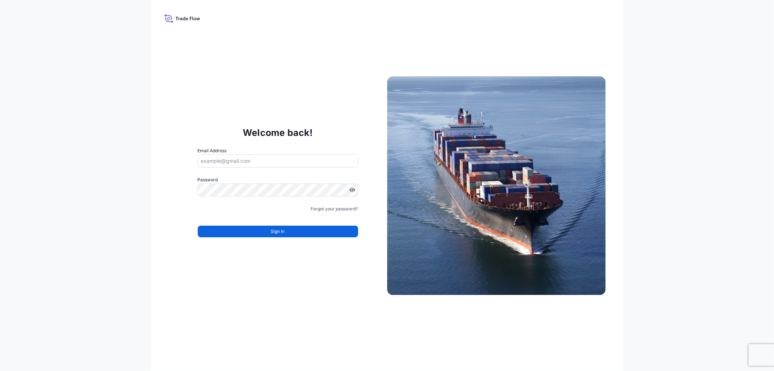
click at [288, 164] on input "Email Address" at bounding box center [278, 160] width 160 height 13
type input "d"
type input "[EMAIL_ADDRESS][DOMAIN_NAME]"
click at [294, 227] on button "Sign In" at bounding box center [278, 231] width 160 height 12
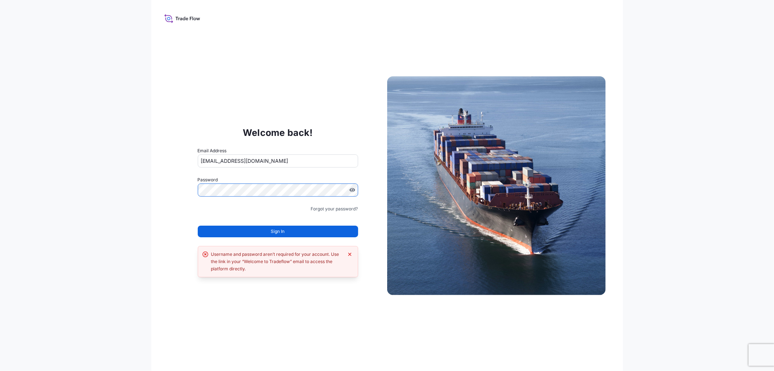
click at [185, 178] on div "Welcome back! Email Address slo@lpart.fr Password Must include: Upper & lower c…" at bounding box center [278, 186] width 219 height 150
click at [282, 230] on span "Sign In" at bounding box center [278, 231] width 14 height 7
click at [340, 206] on link "Forgot your password?" at bounding box center [334, 208] width 47 height 7
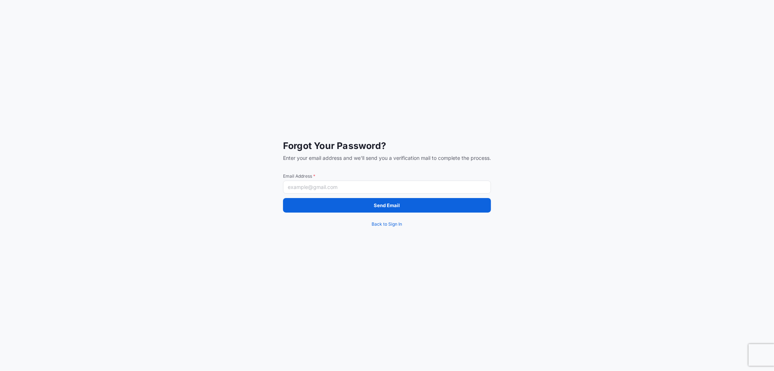
click at [408, 192] on input "Email Address *" at bounding box center [387, 186] width 208 height 13
type input "[EMAIL_ADDRESS][DOMAIN_NAME]"
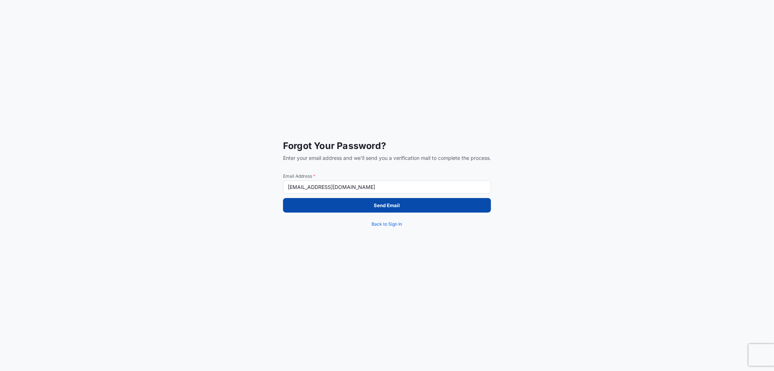
click at [334, 206] on button "Send Email" at bounding box center [387, 205] width 208 height 15
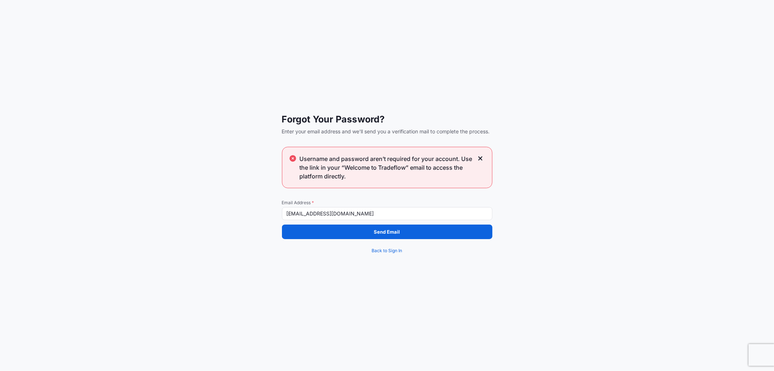
click at [371, 219] on input "[EMAIL_ADDRESS][DOMAIN_NAME]" at bounding box center [387, 213] width 211 height 13
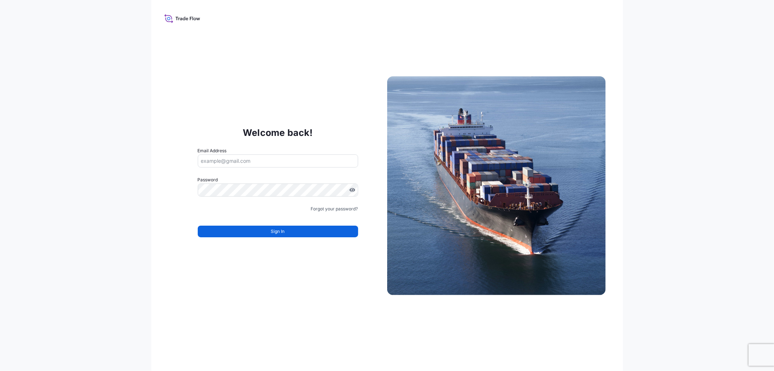
click at [301, 164] on input "Email Address" at bounding box center [278, 160] width 160 height 13
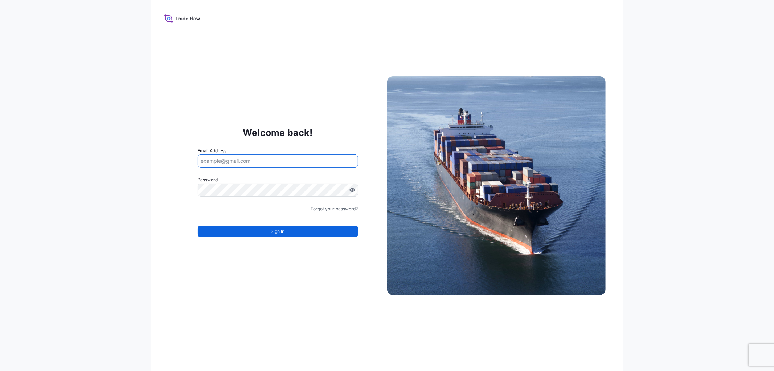
click at [301, 164] on input "Email Address" at bounding box center [278, 160] width 160 height 13
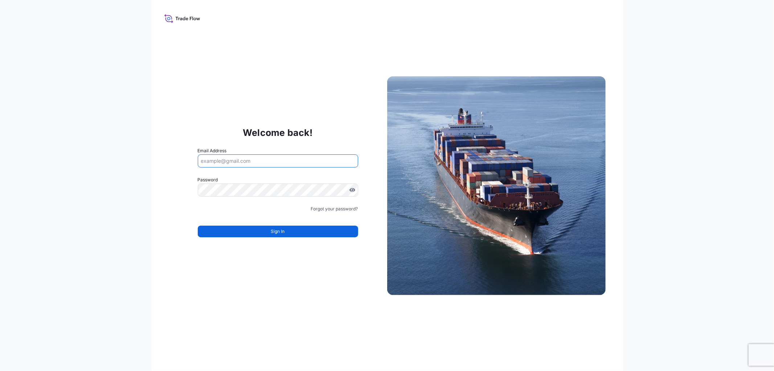
click at [301, 164] on input "Email Address" at bounding box center [278, 160] width 160 height 13
type input "[EMAIL_ADDRESS][DOMAIN_NAME]"
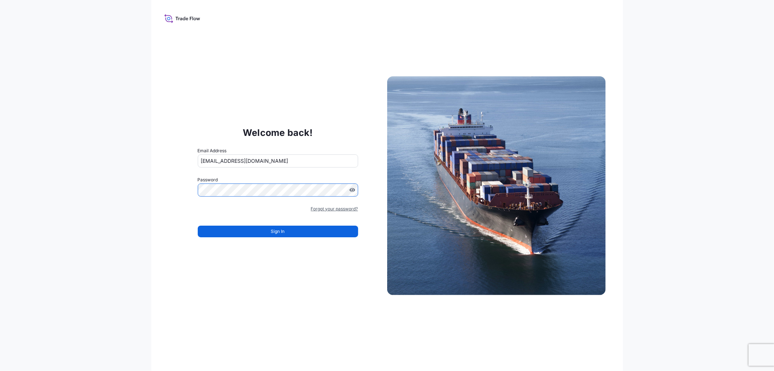
click at [354, 209] on link "Forgot your password?" at bounding box center [334, 208] width 47 height 7
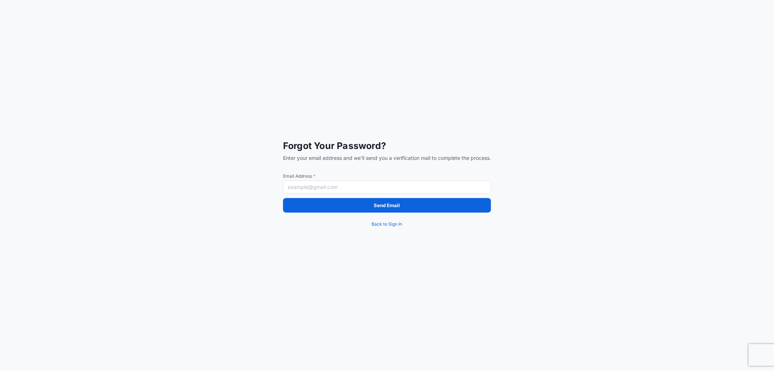
click at [354, 186] on input "Email Address *" at bounding box center [387, 186] width 208 height 13
type input "[EMAIL_ADDRESS][DOMAIN_NAME]"
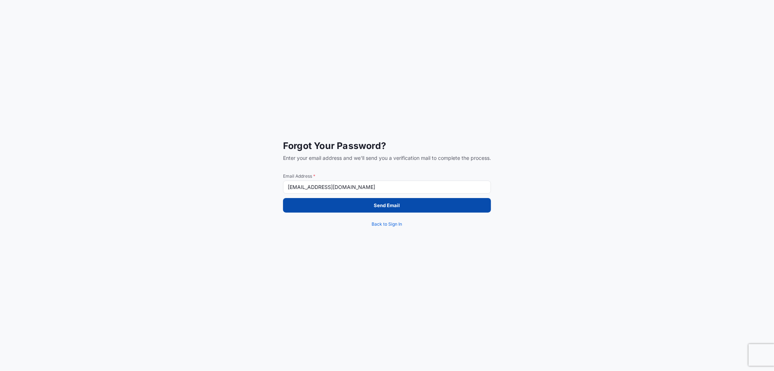
click at [359, 204] on button "Send Email" at bounding box center [387, 205] width 208 height 15
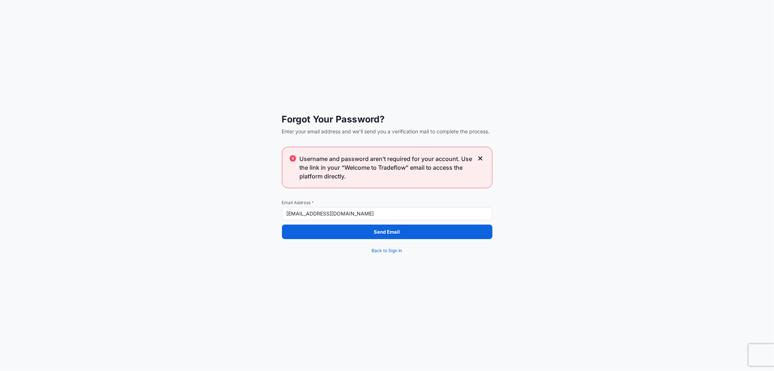
drag, startPoint x: 395, startPoint y: 169, endPoint x: 384, endPoint y: 142, distance: 28.8
click at [396, 168] on span "Username and password aren’t required for your account. Use the link in your “W…" at bounding box center [387, 167] width 174 height 26
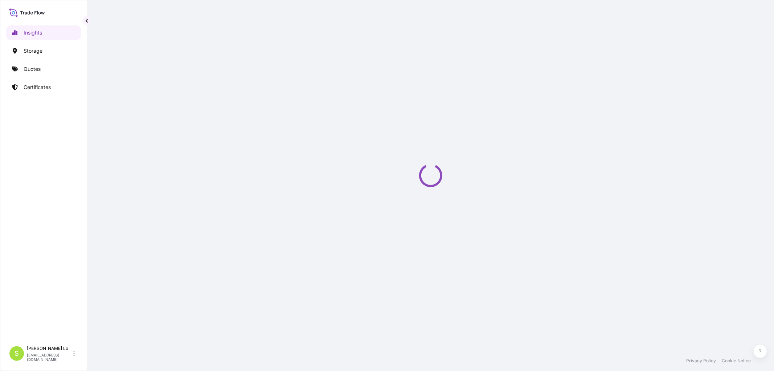
select select "2025"
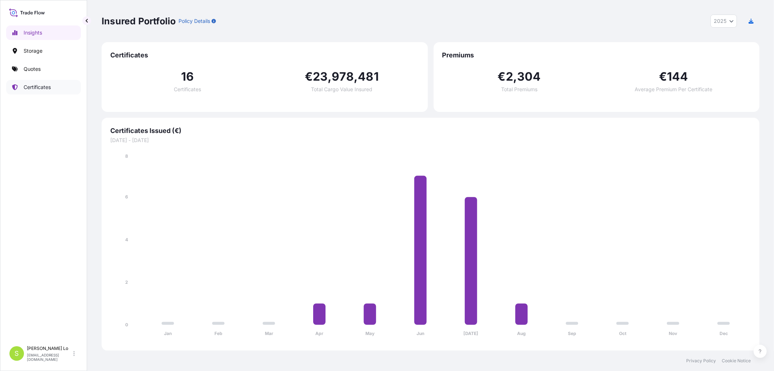
click at [37, 84] on p "Certificates" at bounding box center [37, 86] width 27 height 7
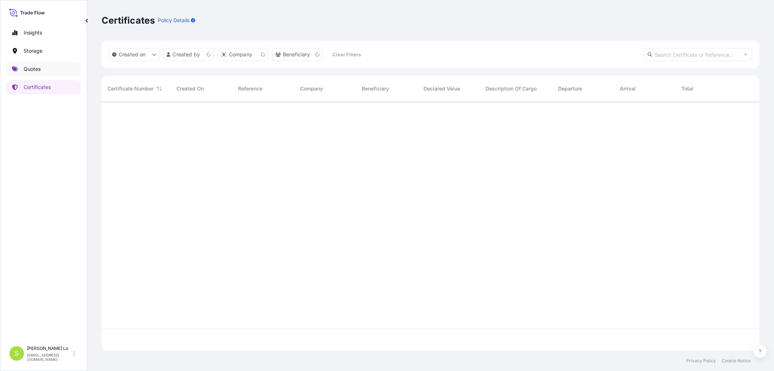
scroll to position [247, 652]
